Goal: Task Accomplishment & Management: Manage account settings

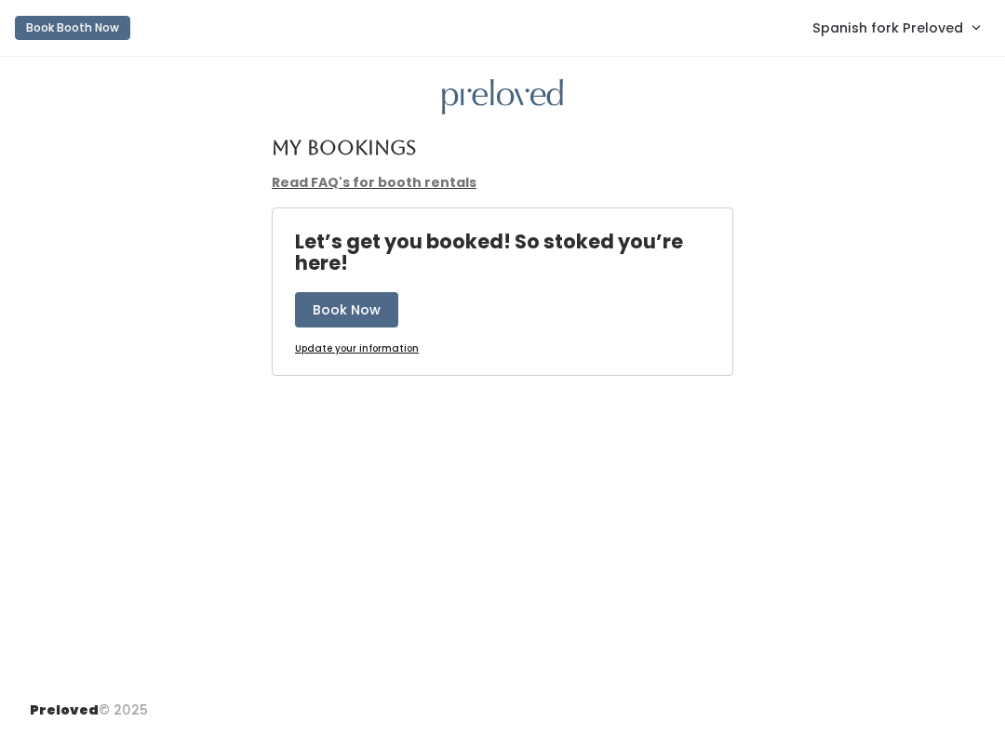
click at [881, 47] on link "Spanish fork Preloved" at bounding box center [896, 27] width 204 height 40
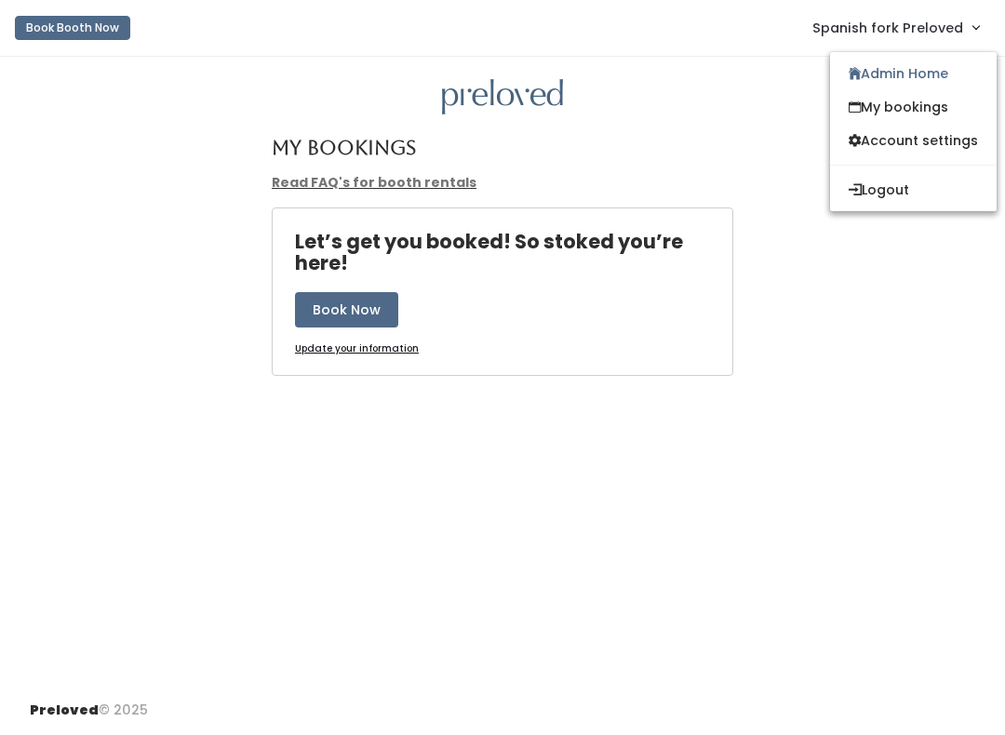
click at [863, 73] on link "Admin Home" at bounding box center [913, 74] width 167 height 34
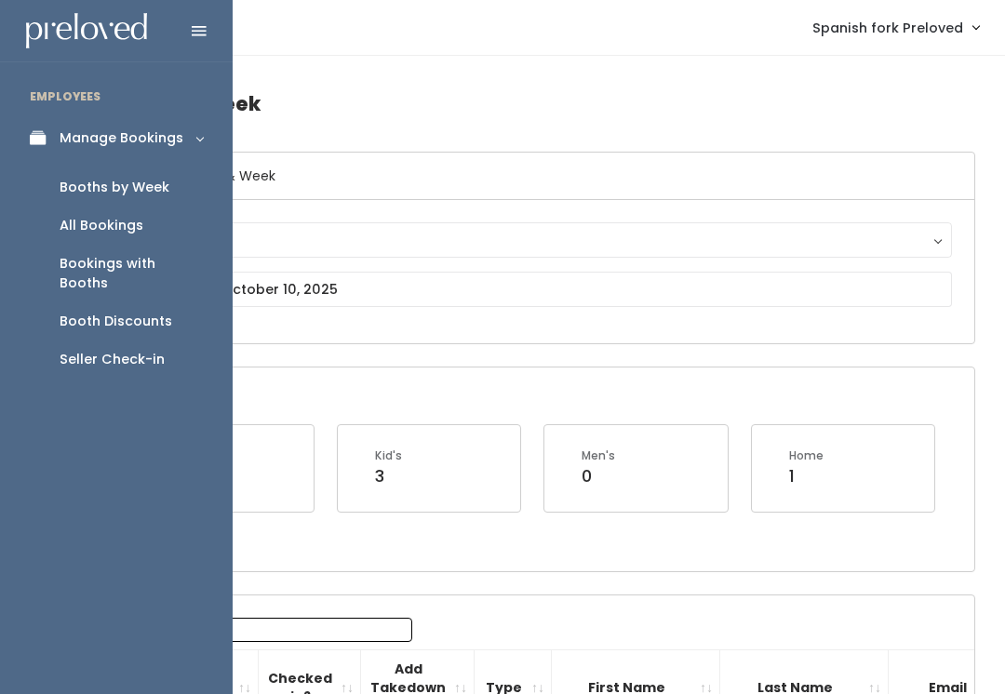
click at [89, 312] on div "Booth Discounts" at bounding box center [116, 322] width 113 height 20
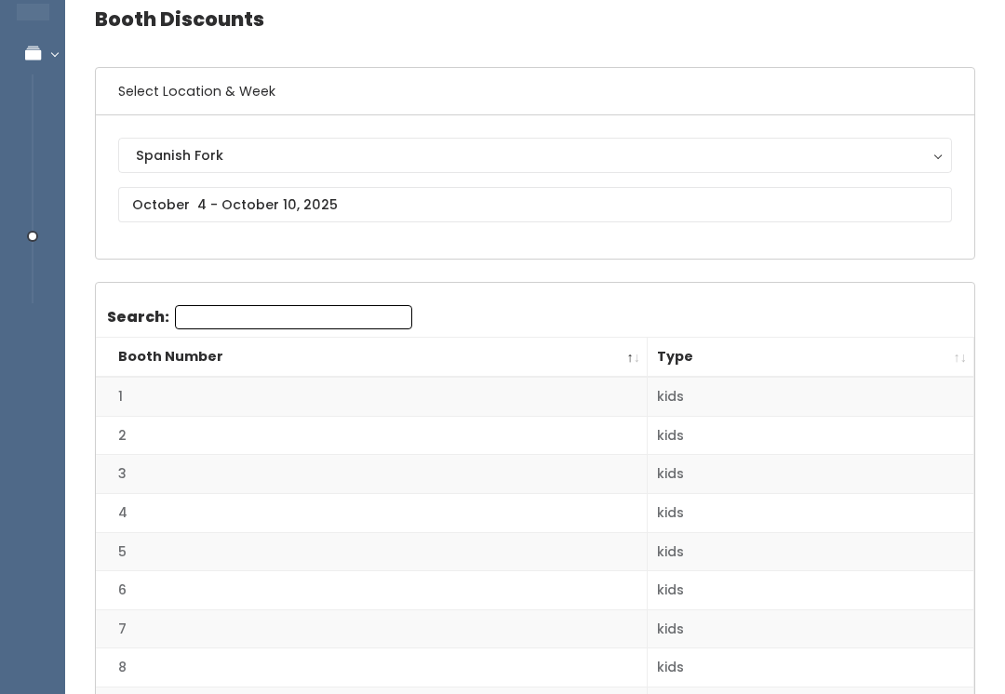
scroll to position [86, 0]
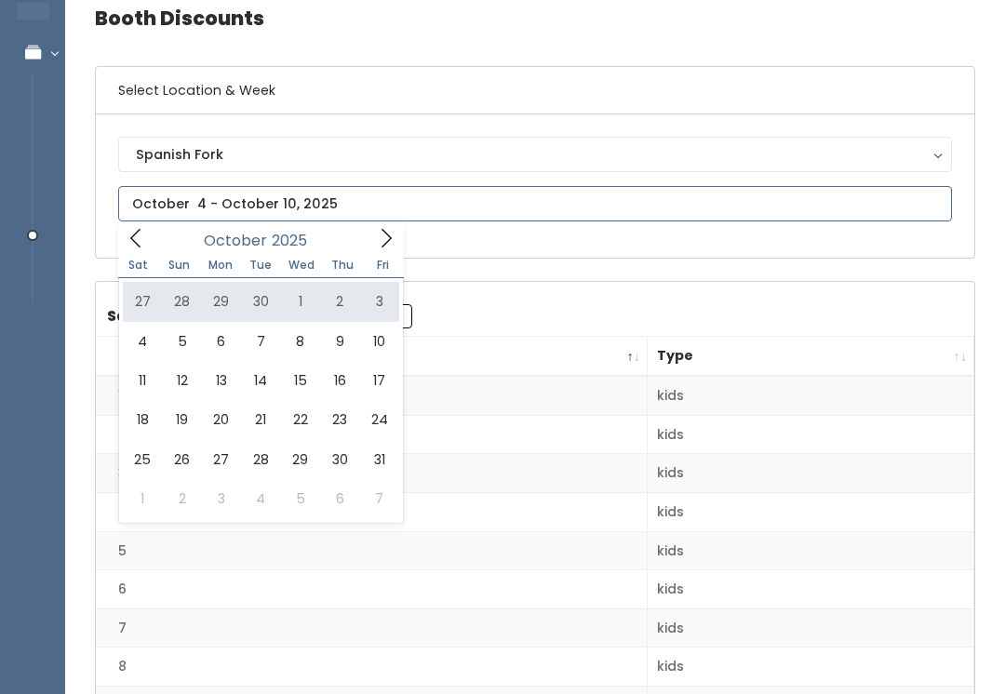
type input "September 27 to October 3"
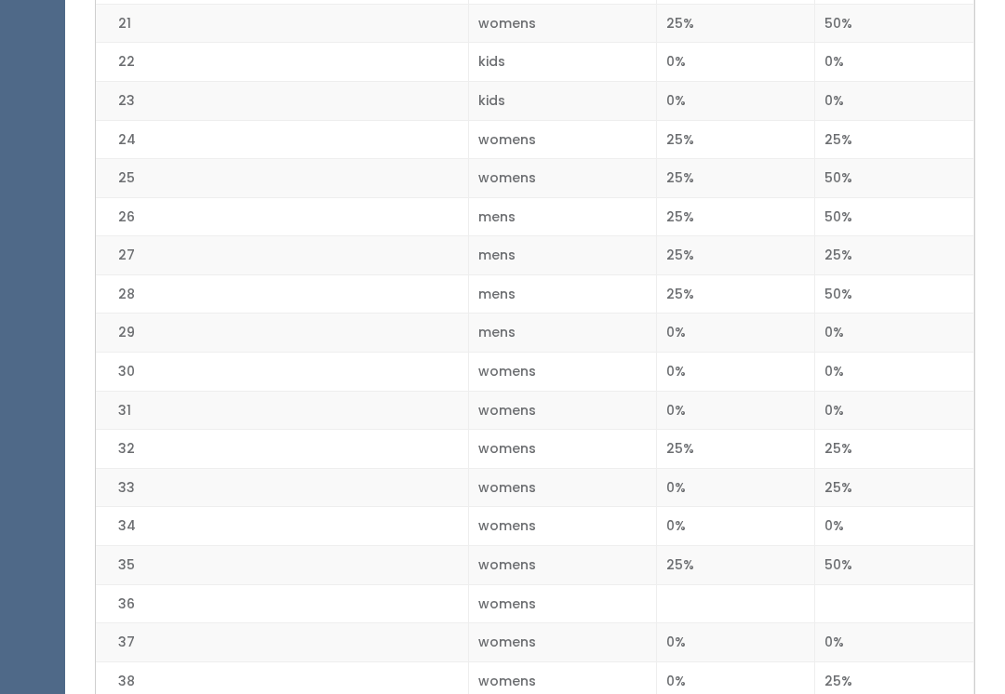
scroll to position [1234, 0]
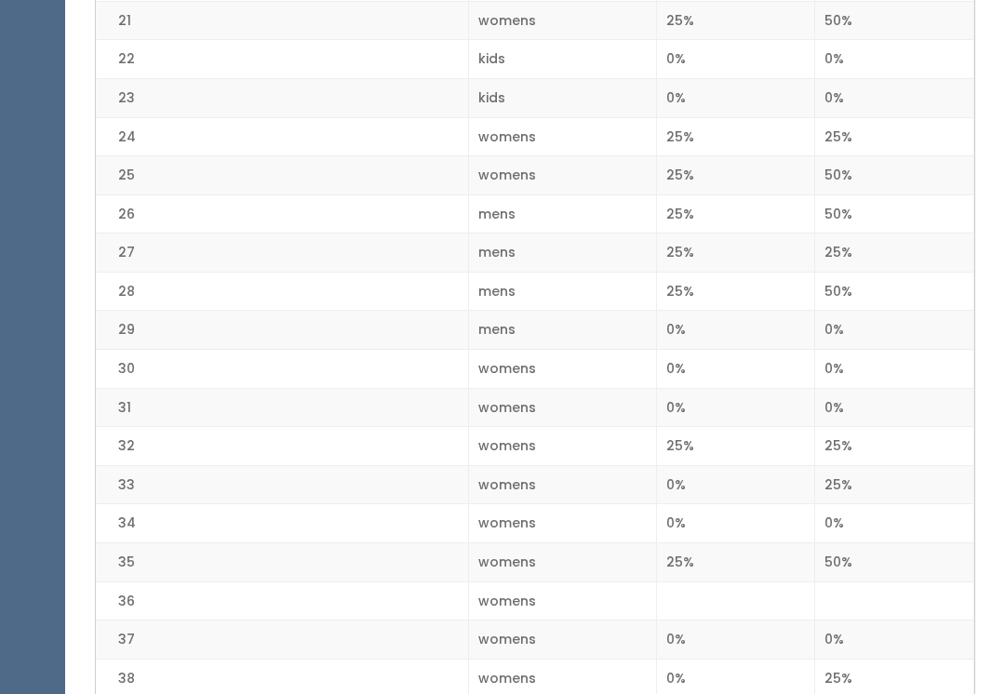
click at [886, 48] on td "0%" at bounding box center [894, 60] width 159 height 39
click at [837, 45] on td "0%" at bounding box center [894, 60] width 159 height 39
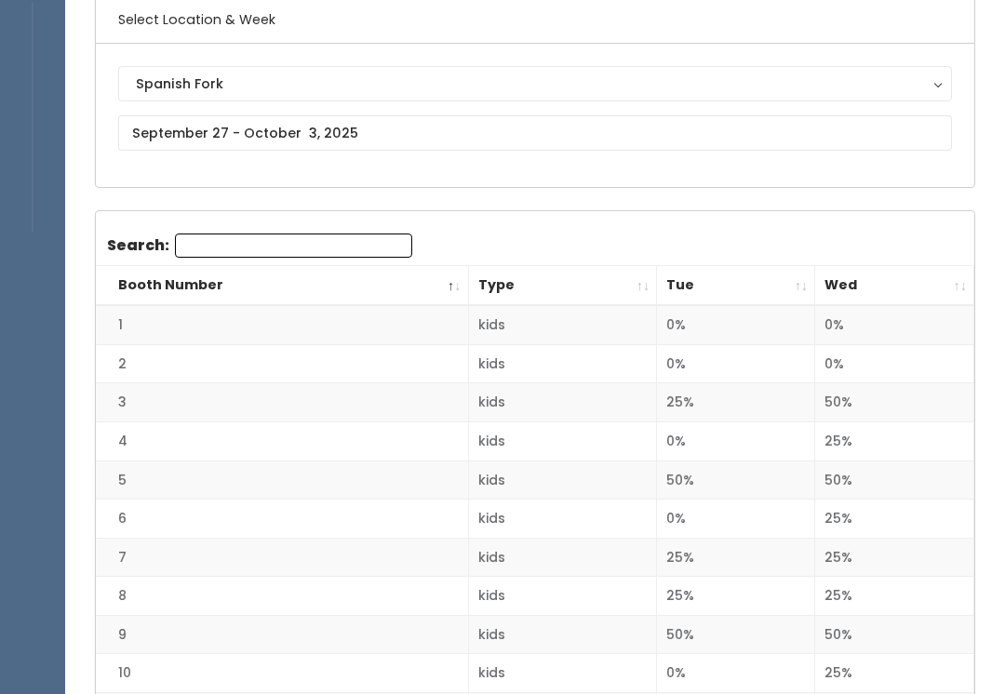
scroll to position [158, 0]
